Goal: Task Accomplishment & Management: Use online tool/utility

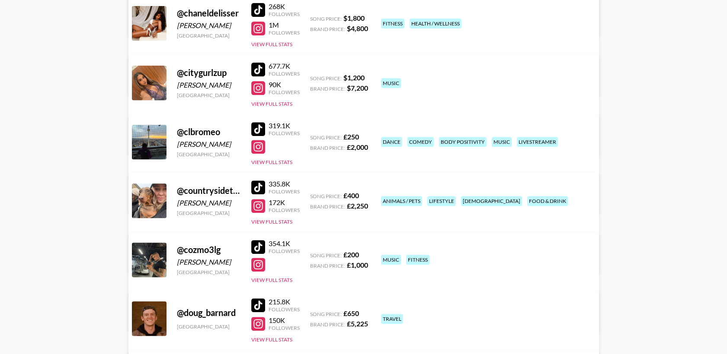
scroll to position [816, 0]
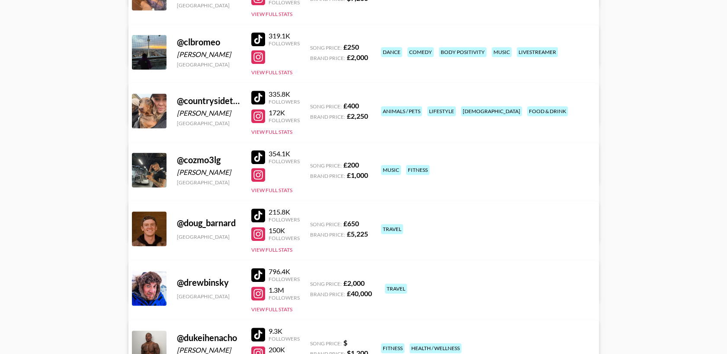
click at [255, 156] on div at bounding box center [258, 157] width 14 height 14
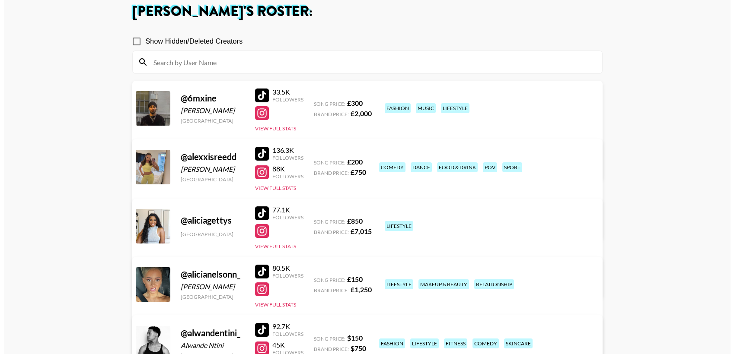
scroll to position [0, 0]
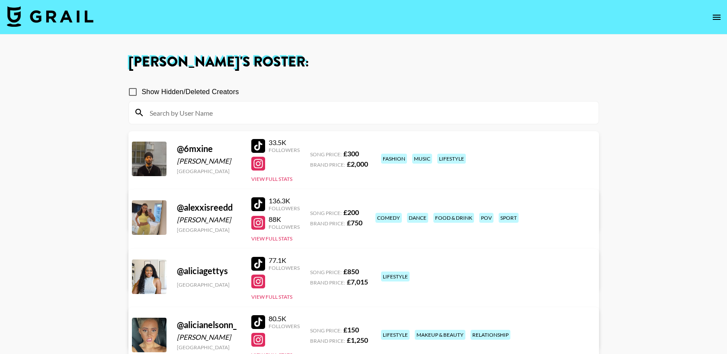
click at [83, 20] on img at bounding box center [50, 16] width 86 height 21
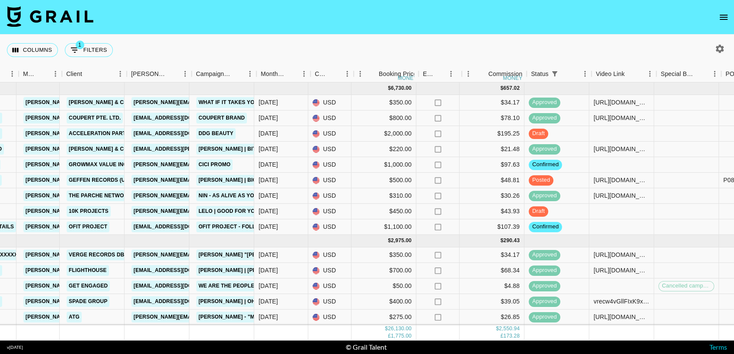
scroll to position [0, 233]
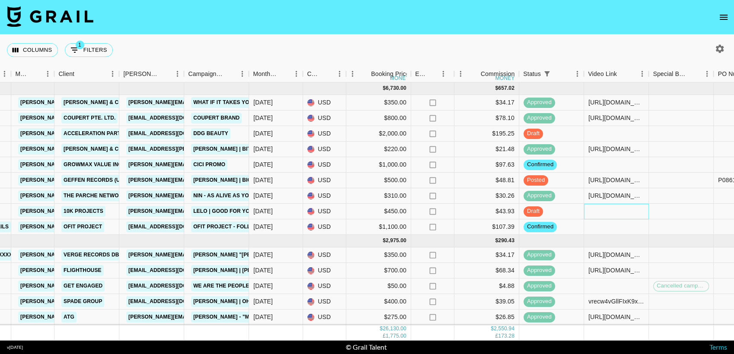
click at [591, 211] on div at bounding box center [616, 212] width 65 height 16
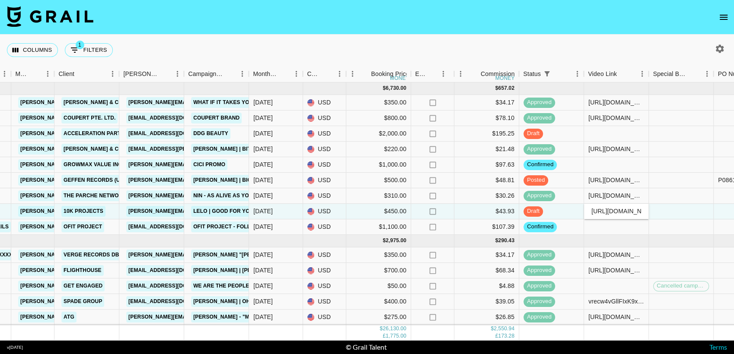
scroll to position [0, 335]
type input "[URL][DOMAIN_NAME]"
click at [548, 36] on div "Columns 1 Filters + Booking" at bounding box center [367, 50] width 734 height 31
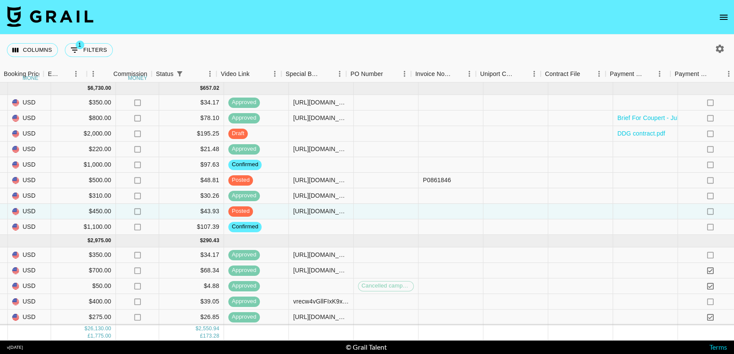
scroll to position [0, 708]
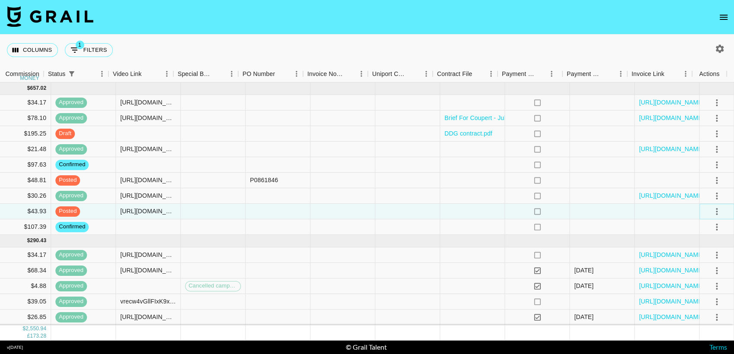
click at [711, 213] on icon "select merge strategy" at bounding box center [716, 212] width 10 height 10
click at [687, 289] on div "Approve" at bounding box center [698, 292] width 26 height 10
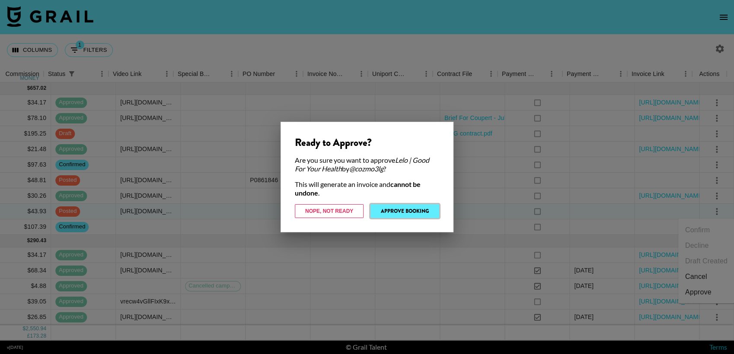
click at [419, 214] on button "Approve Booking" at bounding box center [404, 211] width 69 height 14
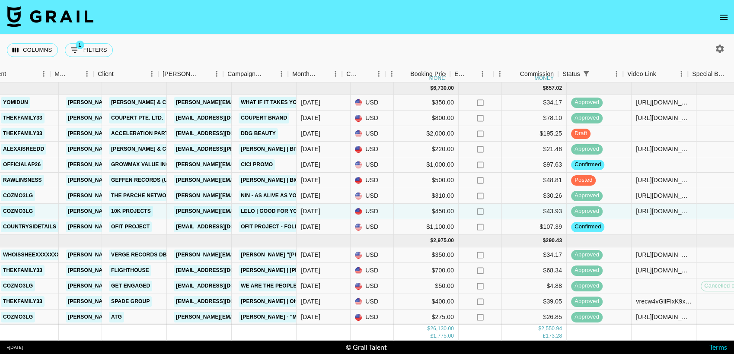
scroll to position [0, 194]
